Goal: Information Seeking & Learning: Check status

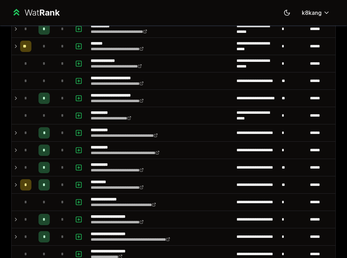
scroll to position [736, 0]
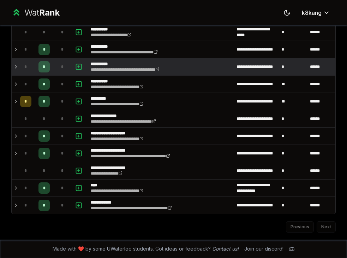
click at [16, 66] on icon at bounding box center [16, 67] width 6 height 8
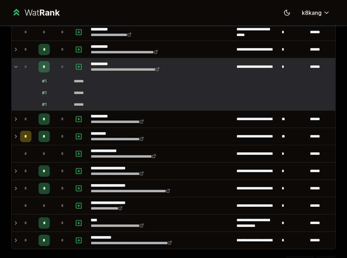
click at [16, 66] on icon at bounding box center [16, 67] width 6 height 8
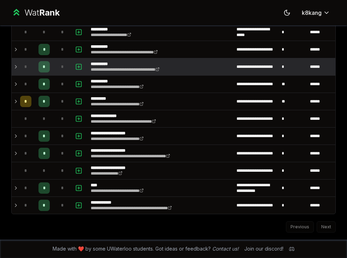
click at [16, 66] on icon at bounding box center [16, 67] width 6 height 8
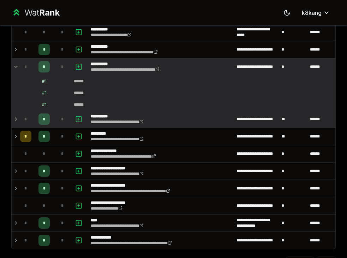
click at [16, 119] on icon at bounding box center [15, 119] width 1 height 3
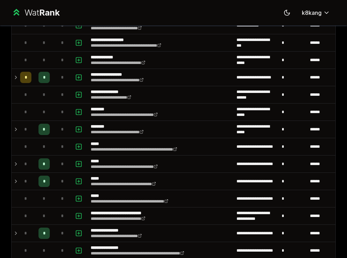
scroll to position [120, 0]
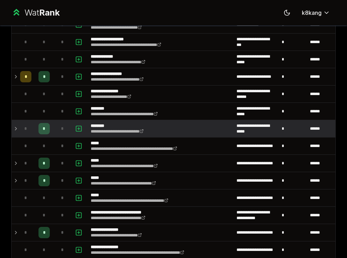
click at [16, 129] on icon at bounding box center [15, 128] width 1 height 3
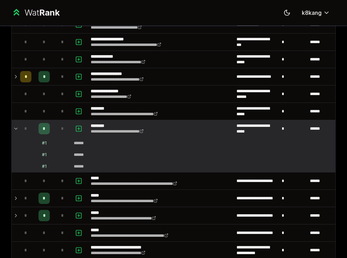
click at [16, 129] on icon at bounding box center [15, 128] width 3 height 1
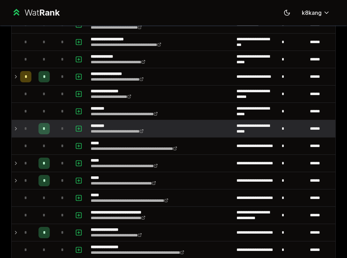
scroll to position [129, 0]
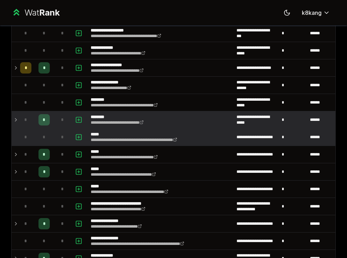
click at [19, 139] on td "*" at bounding box center [25, 137] width 17 height 17
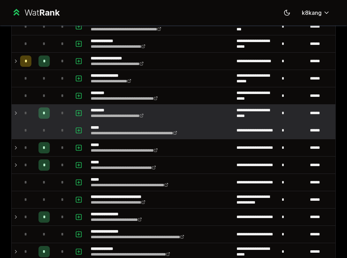
scroll to position [145, 0]
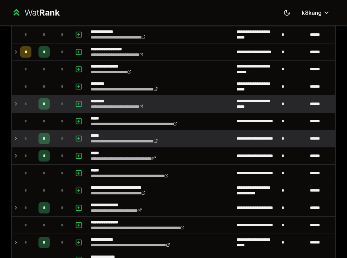
click at [18, 139] on td "*" at bounding box center [25, 138] width 17 height 17
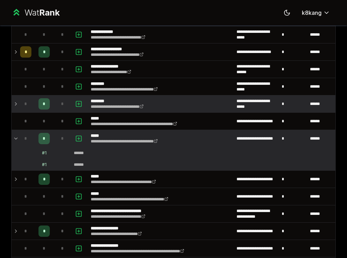
click at [18, 139] on td "*" at bounding box center [25, 138] width 17 height 17
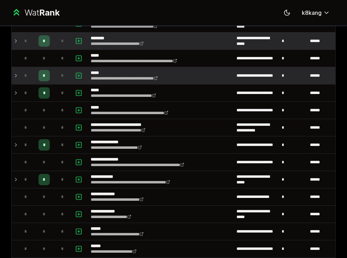
scroll to position [213, 0]
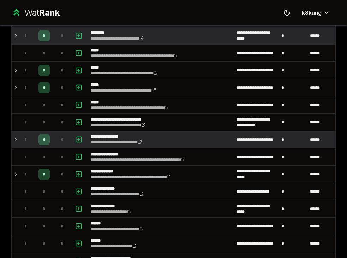
click at [16, 139] on icon at bounding box center [15, 139] width 1 height 3
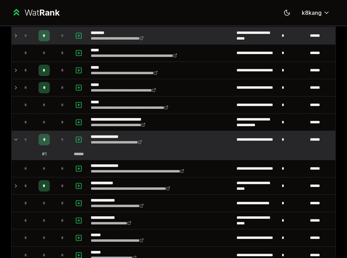
click at [16, 139] on icon at bounding box center [15, 139] width 3 height 1
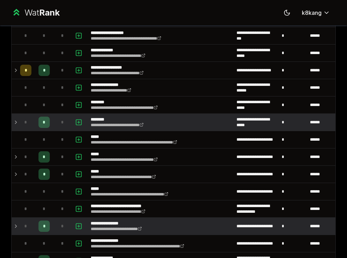
scroll to position [0, 0]
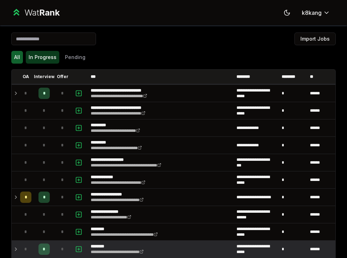
click at [45, 61] on button "In Progress" at bounding box center [43, 57] width 34 height 13
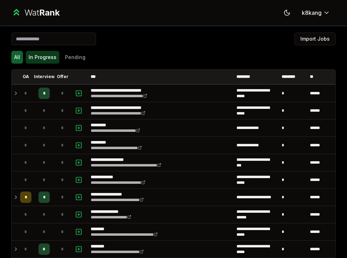
click at [45, 58] on button "In Progress" at bounding box center [43, 57] width 34 height 13
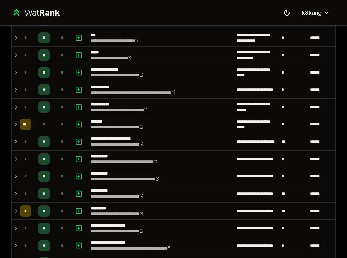
scroll to position [252, 0]
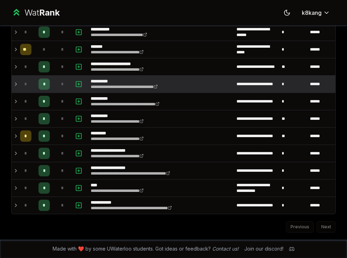
click at [55, 85] on td "*" at bounding box center [62, 84] width 17 height 17
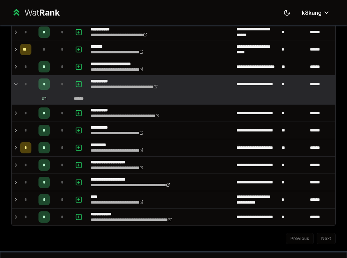
click at [55, 85] on td "*" at bounding box center [62, 84] width 17 height 17
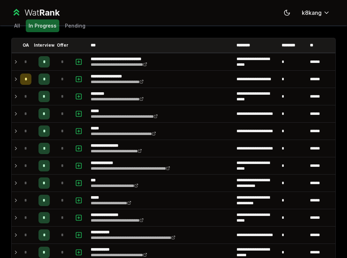
scroll to position [0, 0]
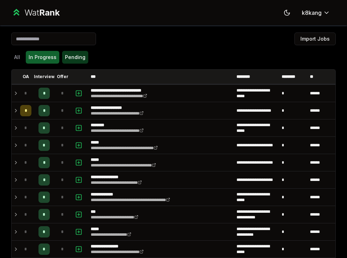
click at [66, 52] on button "Pending" at bounding box center [75, 57] width 26 height 13
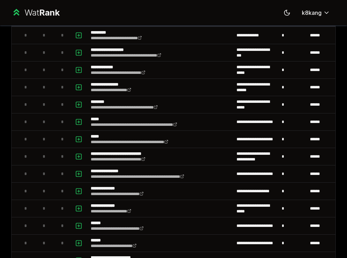
scroll to position [107, 0]
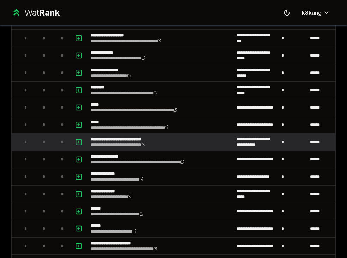
click at [45, 147] on div "*" at bounding box center [44, 141] width 11 height 11
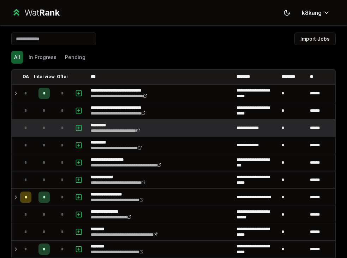
scroll to position [736, 0]
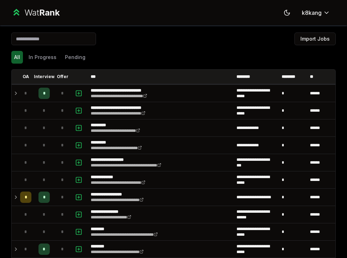
scroll to position [736, 0]
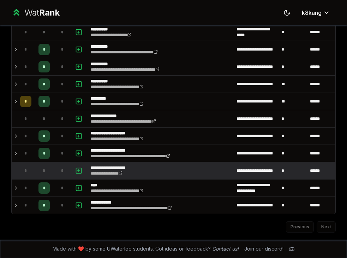
click at [177, 170] on td "**********" at bounding box center [161, 170] width 146 height 17
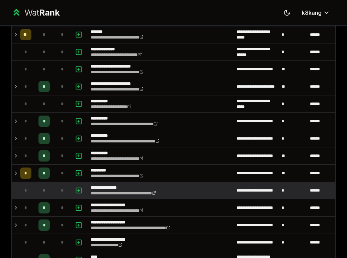
scroll to position [663, 0]
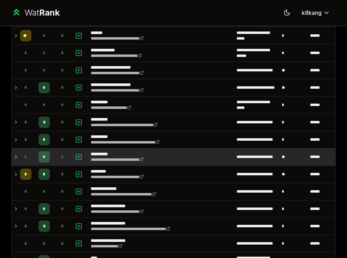
click at [17, 157] on icon at bounding box center [15, 156] width 1 height 3
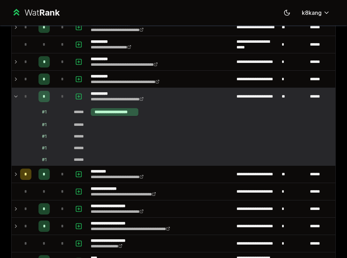
click at [16, 96] on icon at bounding box center [16, 96] width 6 height 8
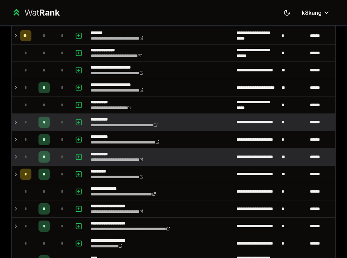
click at [16, 122] on icon at bounding box center [16, 122] width 6 height 8
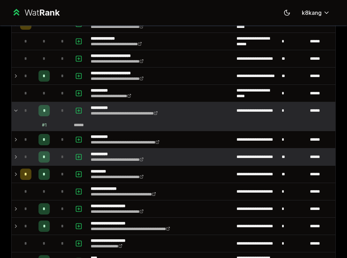
click at [17, 108] on td "*" at bounding box center [25, 110] width 17 height 17
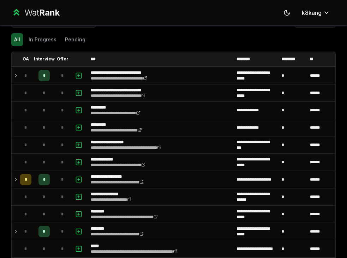
scroll to position [0, 0]
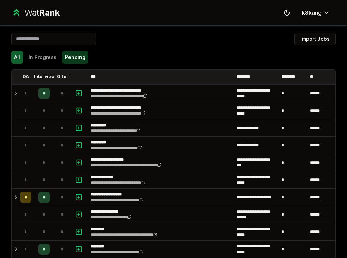
click at [64, 58] on button "Pending" at bounding box center [75, 57] width 26 height 13
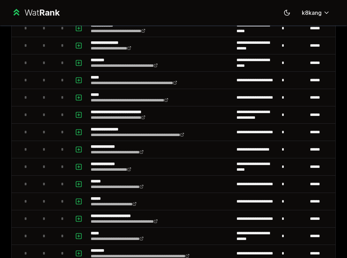
scroll to position [33, 0]
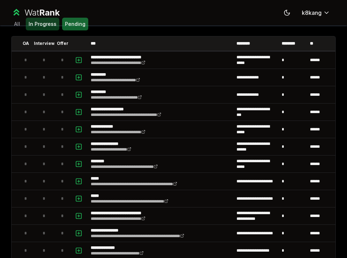
click at [44, 30] on button "In Progress" at bounding box center [43, 24] width 34 height 13
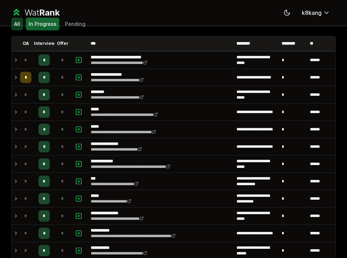
click at [18, 27] on button "All" at bounding box center [17, 24] width 12 height 13
